Goal: Transaction & Acquisition: Purchase product/service

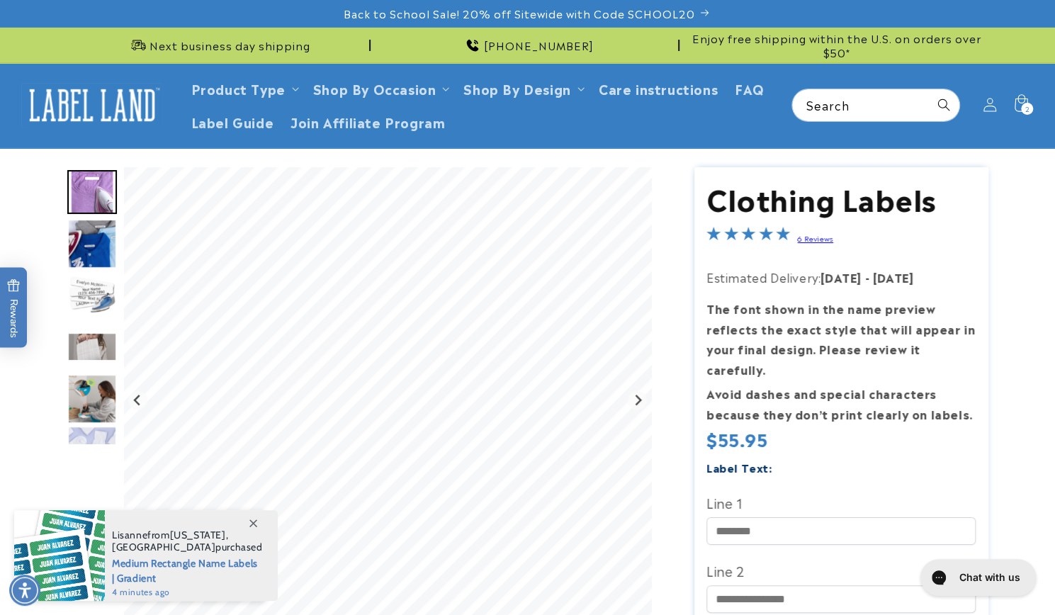
click at [105, 285] on img "Go to slide 3" at bounding box center [92, 296] width 50 height 50
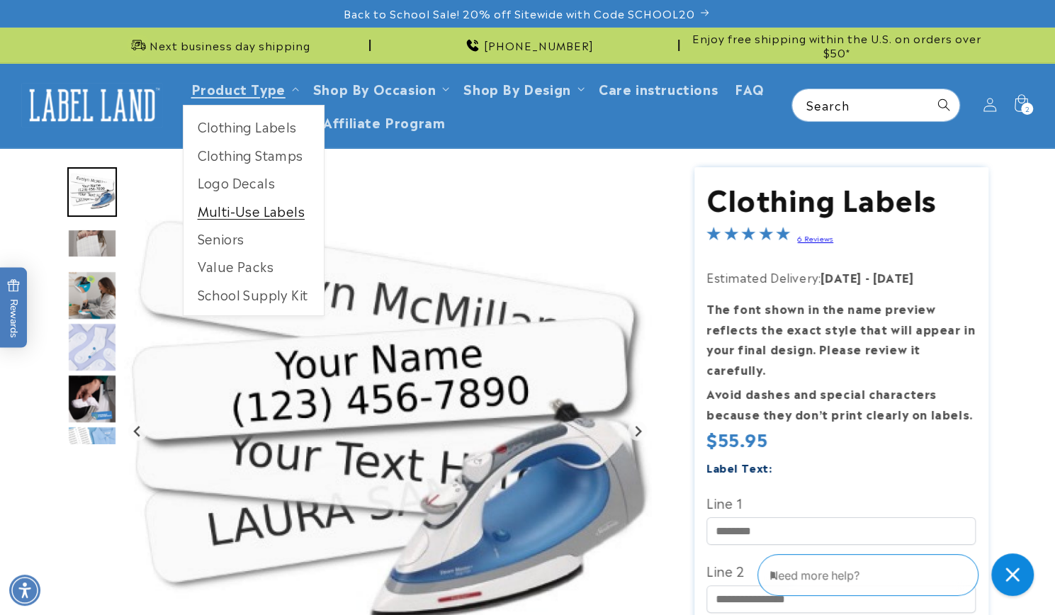
click at [269, 215] on link "Multi-Use Labels" at bounding box center [253, 211] width 140 height 28
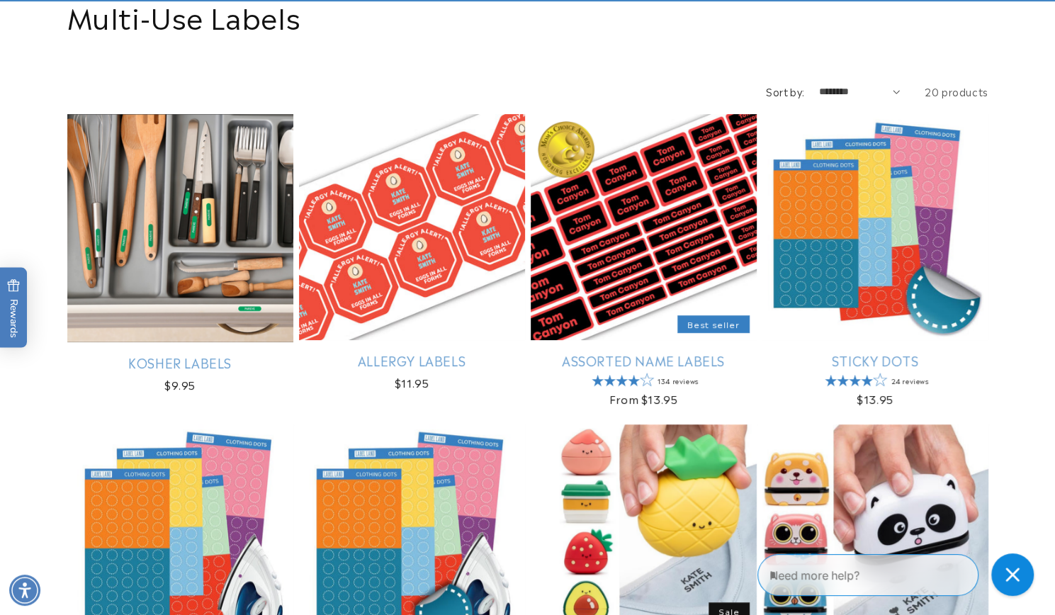
scroll to position [213, 0]
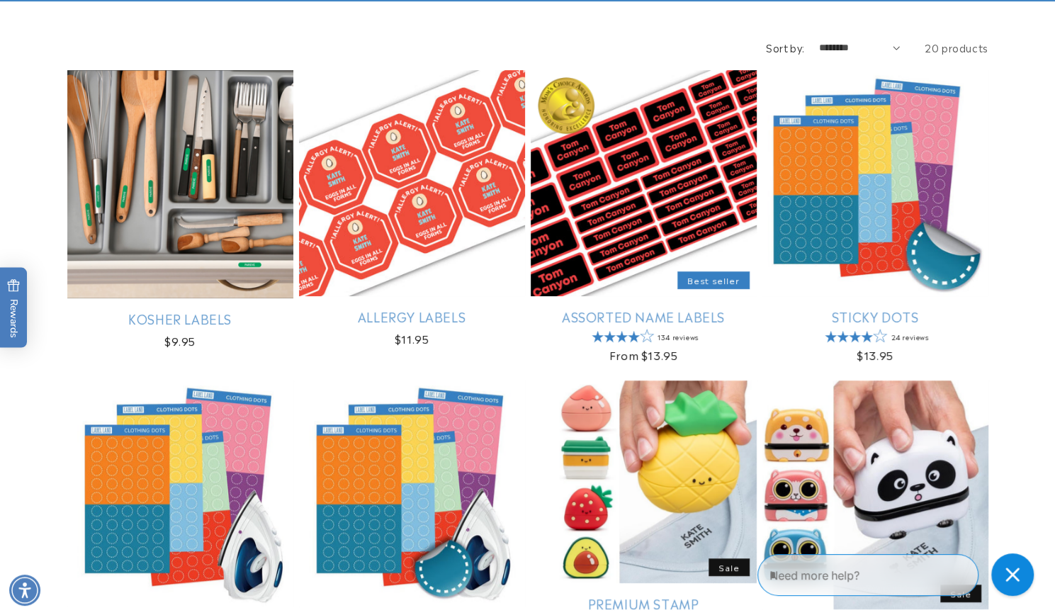
click at [706, 308] on link "Assorted Name Labels" at bounding box center [644, 316] width 226 height 16
